Goal: Task Accomplishment & Management: Manage account settings

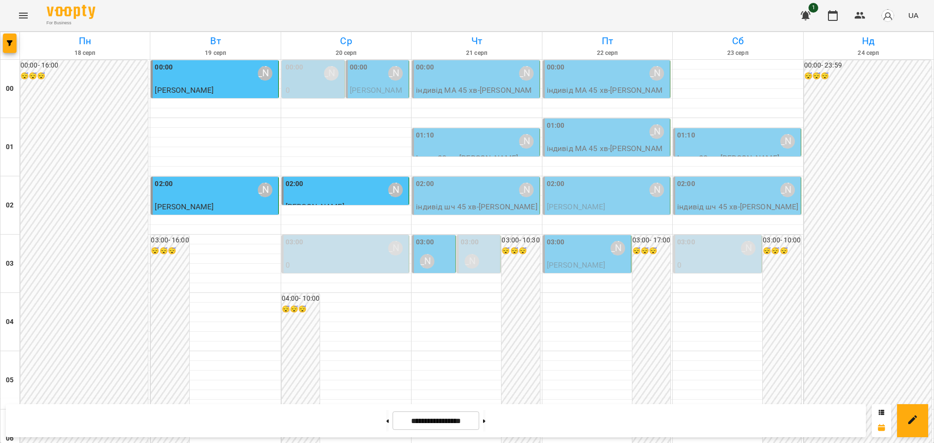
scroll to position [1060, 0]
click at [22, 14] on icon "Menu" at bounding box center [24, 16] width 12 height 12
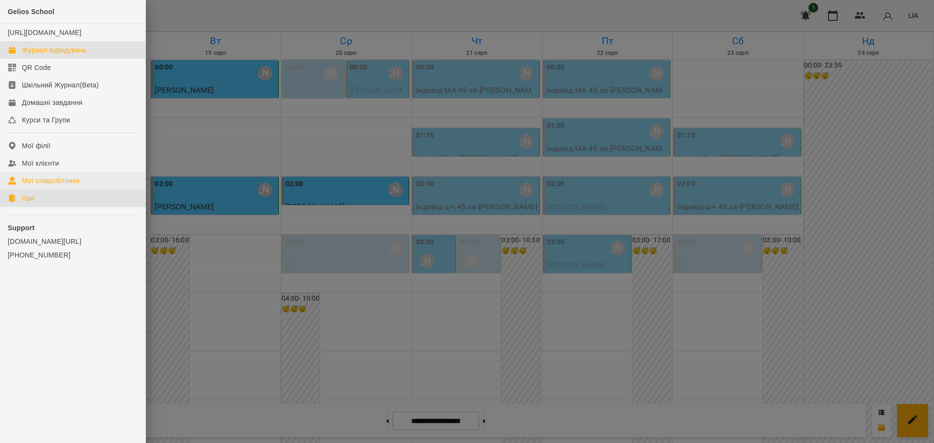
drag, startPoint x: 27, startPoint y: 209, endPoint x: 139, endPoint y: 184, distance: 114.2
click at [27, 203] on div "Ігри" at bounding box center [28, 199] width 12 height 10
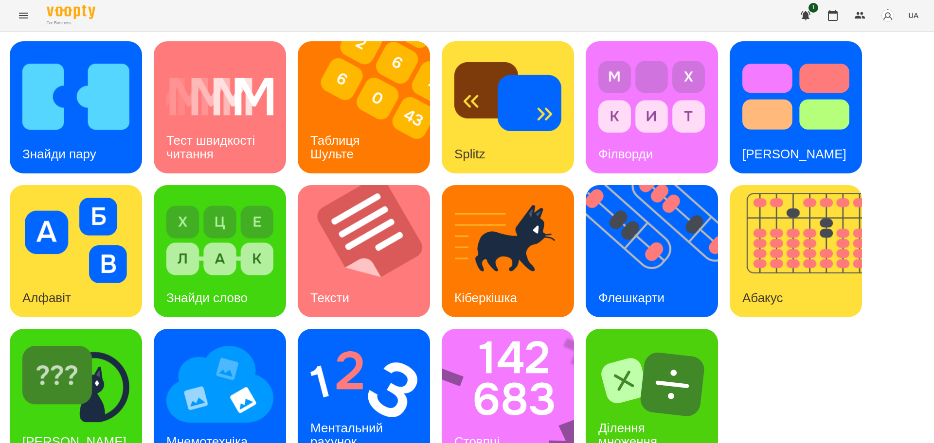
scroll to position [28, 0]
click at [518, 365] on img at bounding box center [514, 395] width 145 height 132
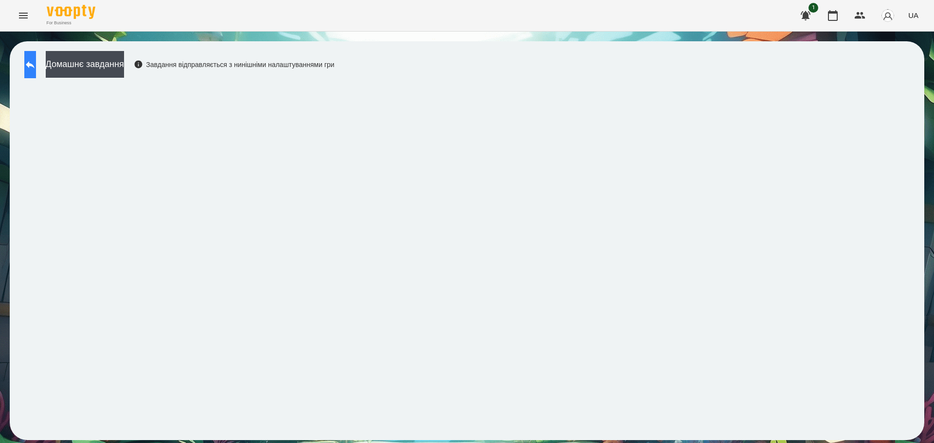
click at [36, 67] on icon at bounding box center [30, 65] width 12 height 12
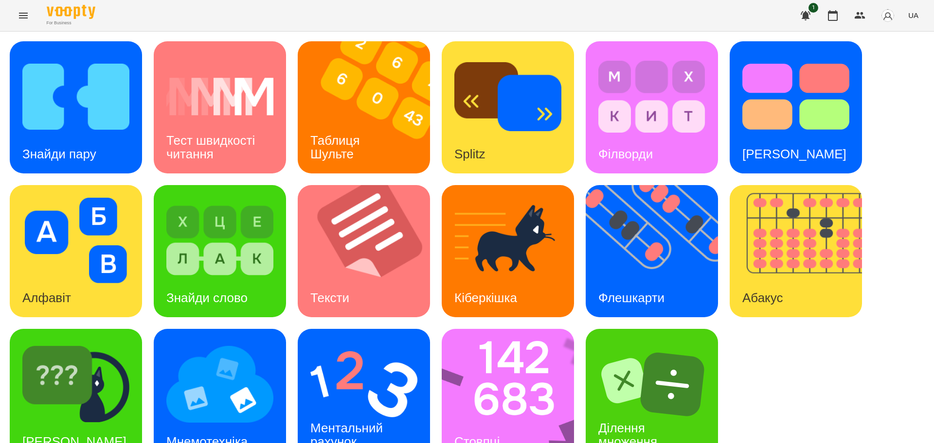
scroll to position [28, 0]
click at [360, 360] on img at bounding box center [363, 385] width 107 height 86
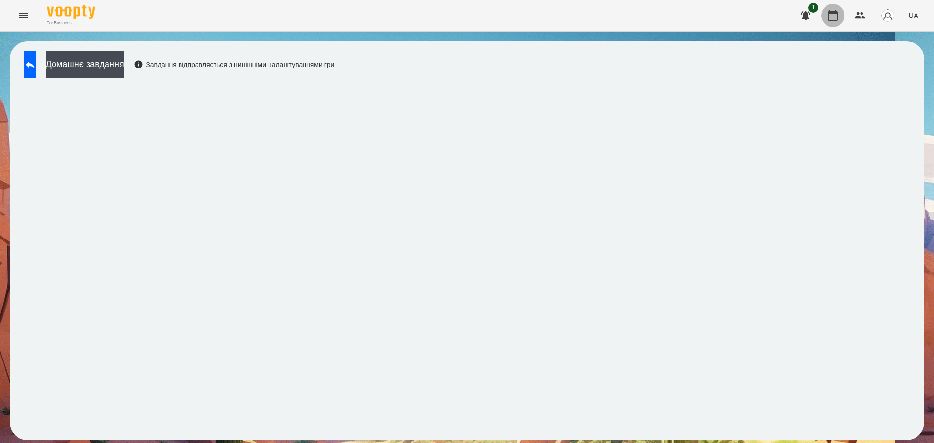
click at [835, 13] on icon "button" at bounding box center [833, 15] width 10 height 11
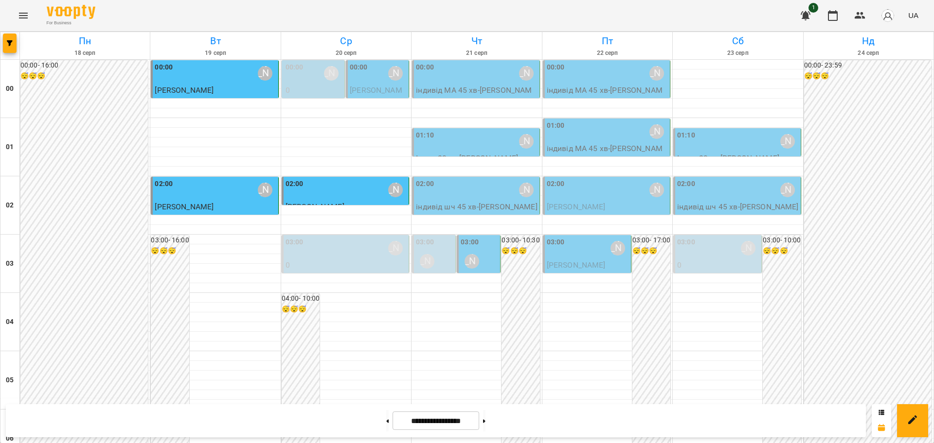
scroll to position [486, 0]
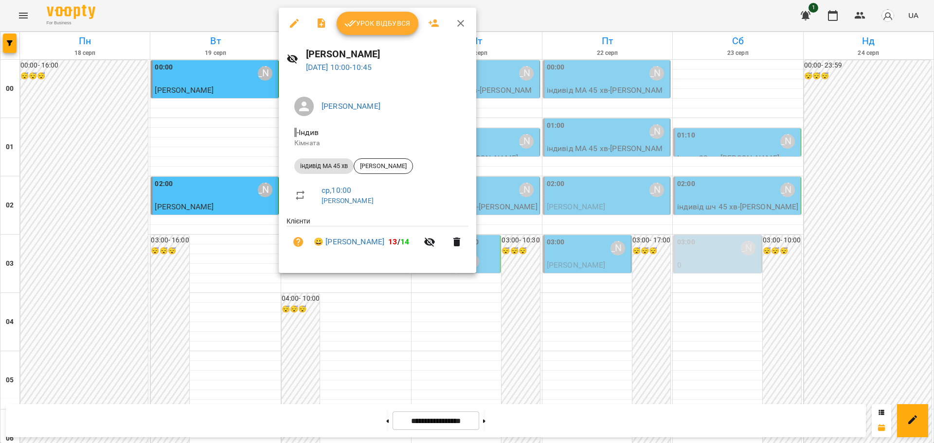
click at [382, 27] on span "Урок відбувся" at bounding box center [377, 24] width 66 height 12
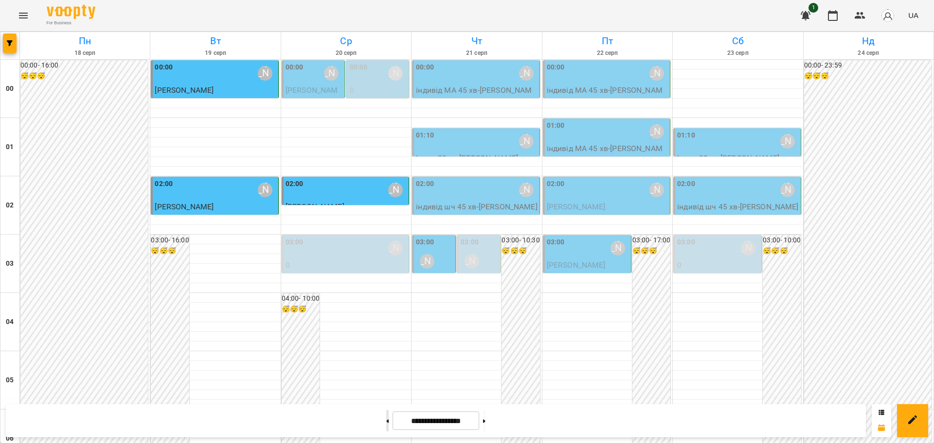
click at [386, 417] on button at bounding box center [387, 420] width 2 height 21
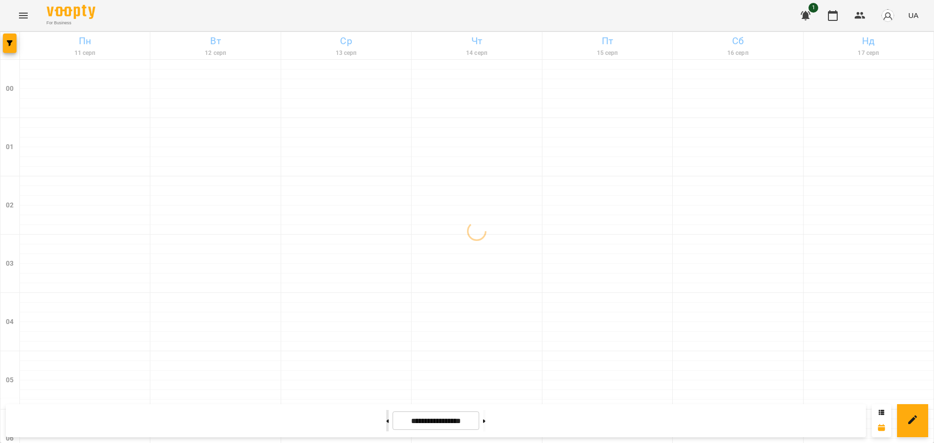
click at [387, 421] on icon at bounding box center [388, 421] width 2 height 3
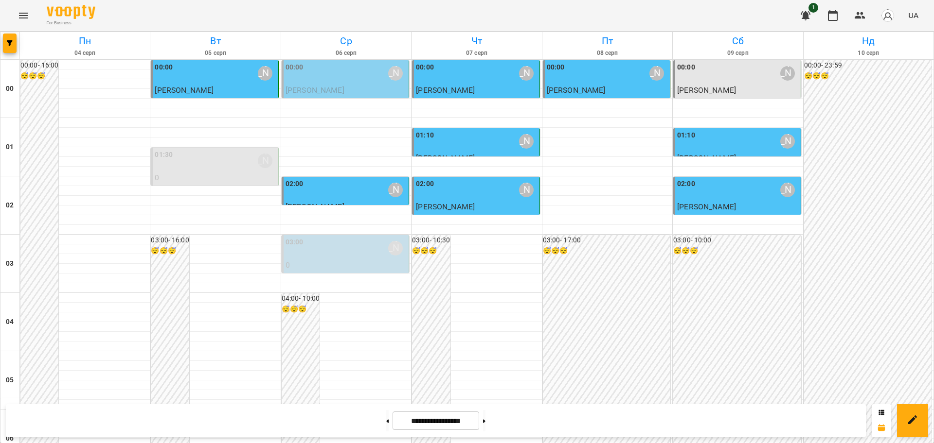
scroll to position [122, 0]
click at [386, 423] on button at bounding box center [387, 420] width 2 height 21
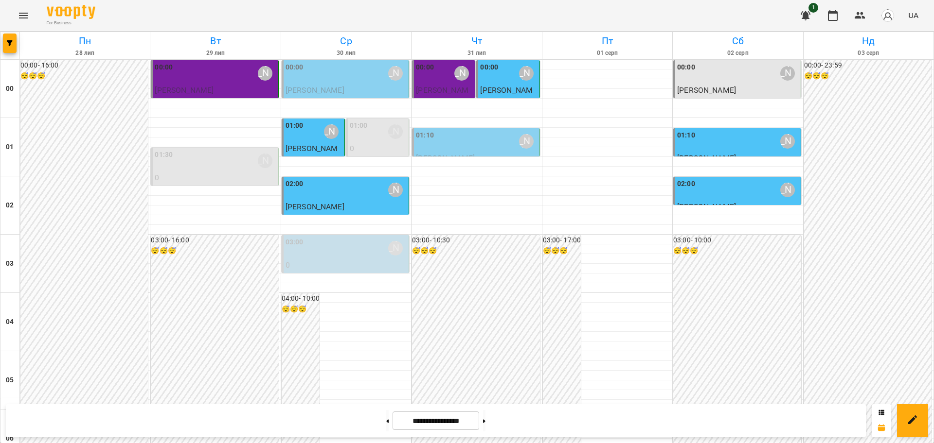
scroll to position [851, 0]
click at [486, 423] on div at bounding box center [484, 420] width 10 height 21
click at [485, 420] on button at bounding box center [484, 420] width 2 height 21
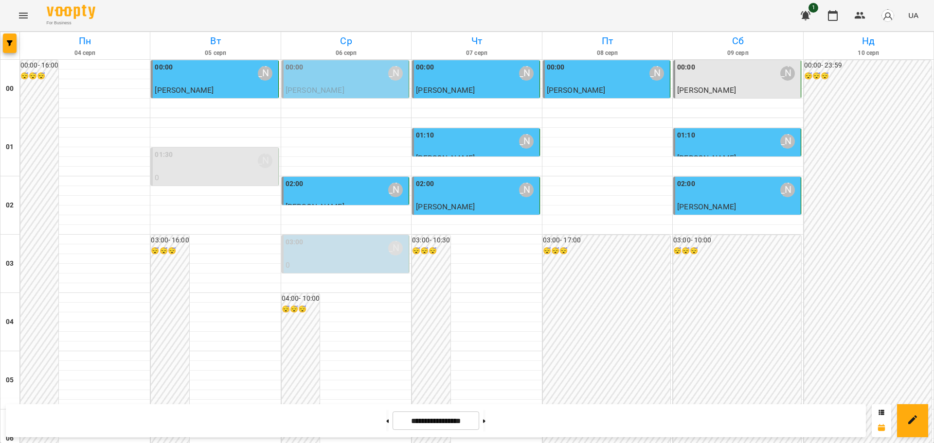
scroll to position [243, 0]
drag, startPoint x: 490, startPoint y: 420, endPoint x: 490, endPoint y: 414, distance: 6.3
click at [485, 420] on button at bounding box center [484, 420] width 2 height 21
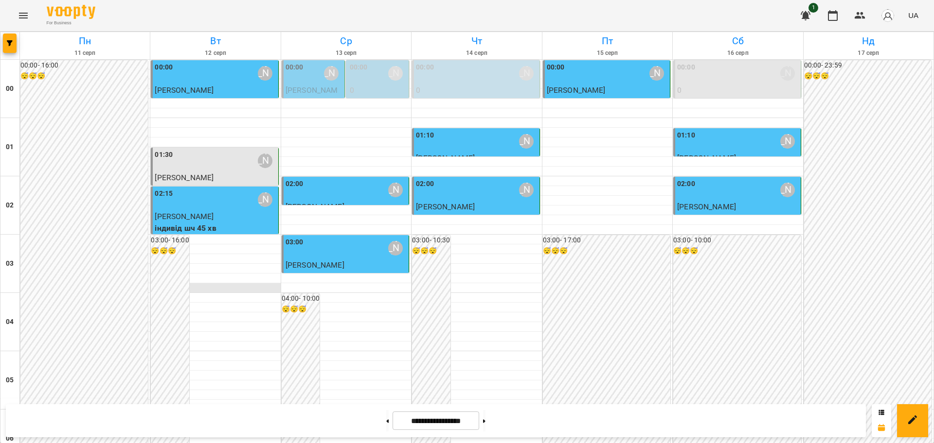
scroll to position [0, 0]
click at [265, 160] on div "[PERSON_NAME]" at bounding box center [265, 161] width 15 height 15
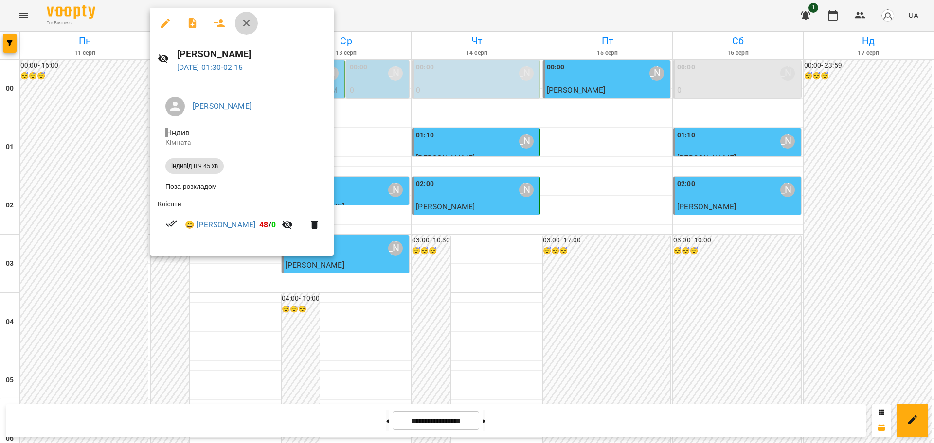
click at [246, 22] on icon "button" at bounding box center [246, 23] width 7 height 7
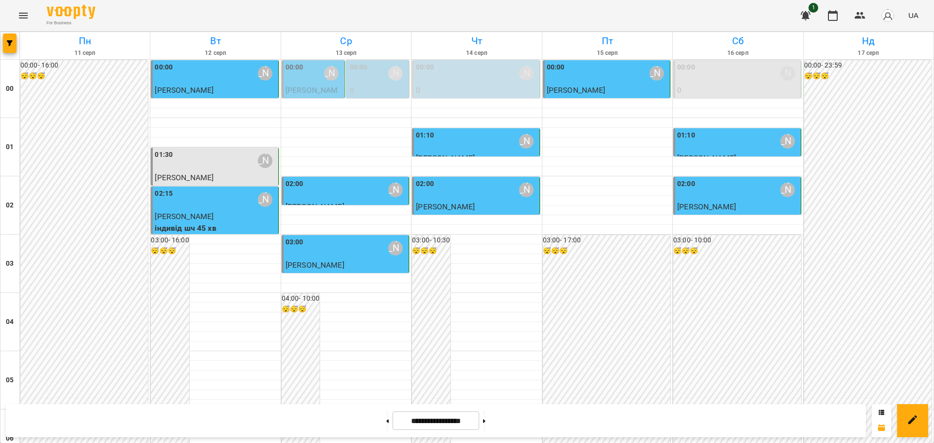
scroll to position [1060, 0]
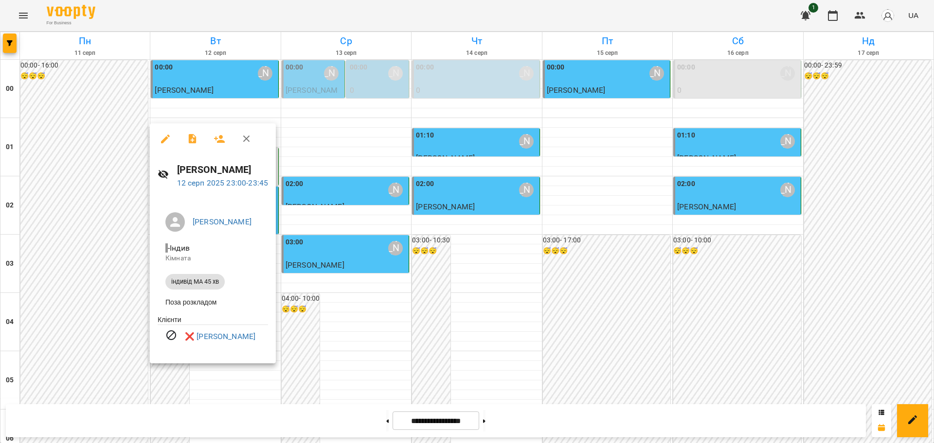
click at [247, 136] on icon "button" at bounding box center [247, 139] width 12 height 12
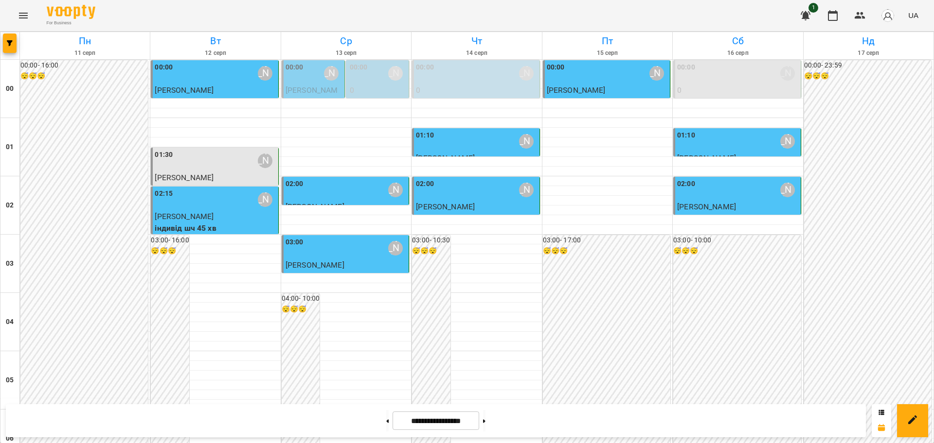
scroll to position [574, 0]
drag, startPoint x: 378, startPoint y: 422, endPoint x: 524, endPoint y: 234, distance: 238.0
click at [386, 422] on button at bounding box center [387, 420] width 2 height 21
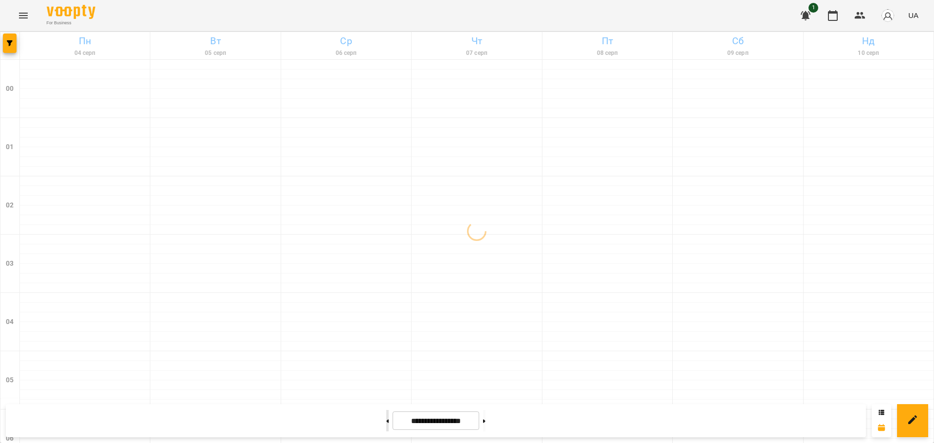
click at [386, 418] on button at bounding box center [387, 420] width 2 height 21
type input "**********"
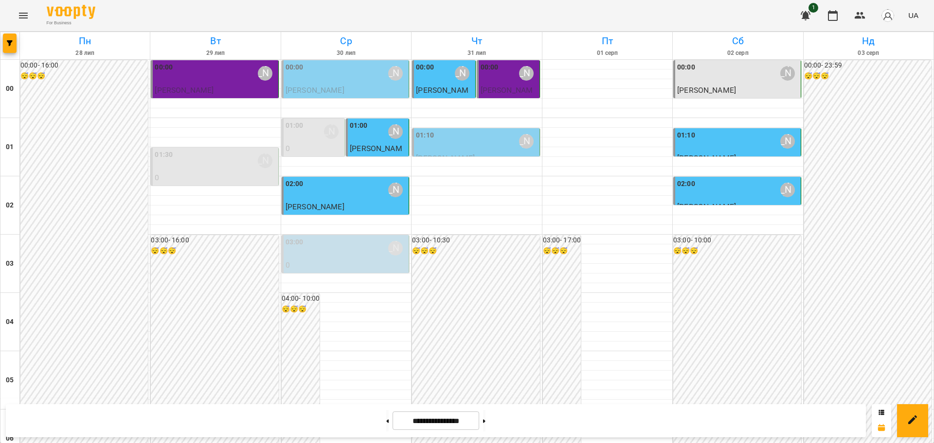
scroll to position [0, 0]
click at [780, 193] on div "[PERSON_NAME]" at bounding box center [787, 190] width 15 height 15
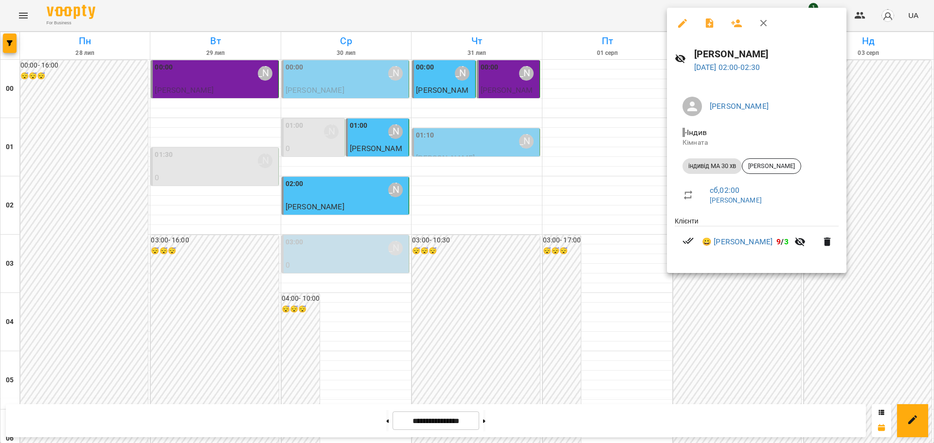
click at [767, 24] on icon "button" at bounding box center [764, 24] width 12 height 12
